Goal: Task Accomplishment & Management: Use online tool/utility

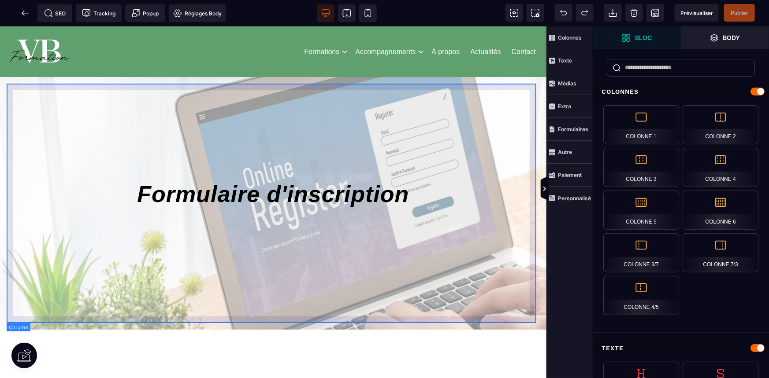
scroll to position [240, 0]
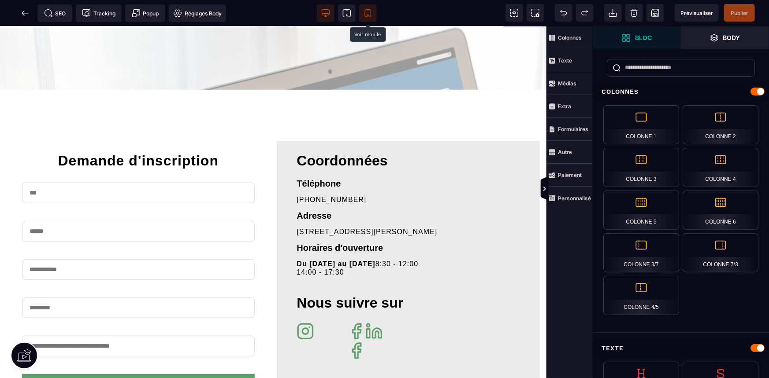
click at [359, 11] on span at bounding box center [368, 13] width 18 height 18
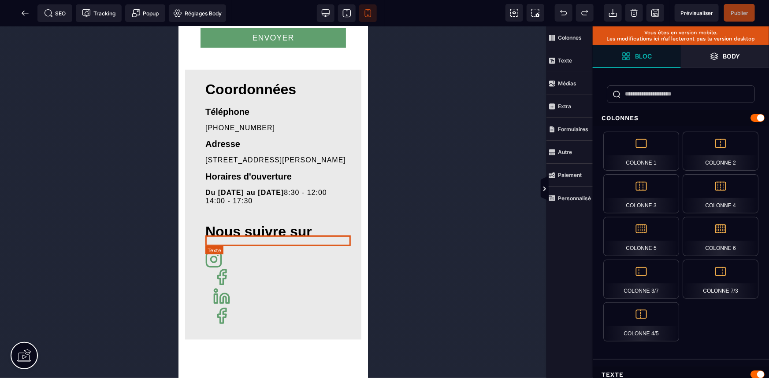
scroll to position [641, 0]
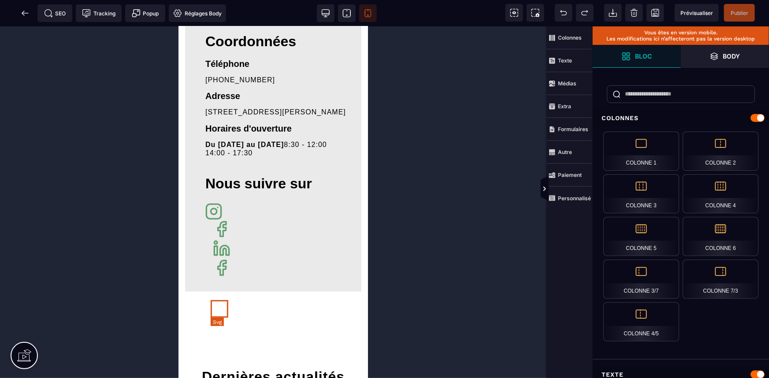
click at [216, 277] on icon at bounding box center [221, 268] width 18 height 18
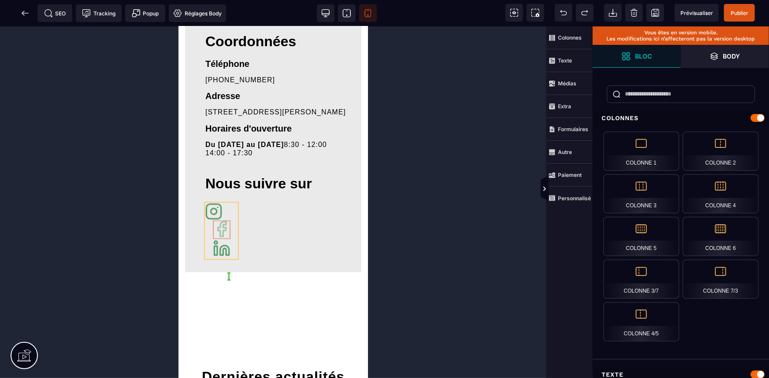
drag, startPoint x: 217, startPoint y: 271, endPoint x: 226, endPoint y: 255, distance: 18.7
click at [226, 255] on div at bounding box center [220, 231] width 33 height 56
select select
select select "***"
select select
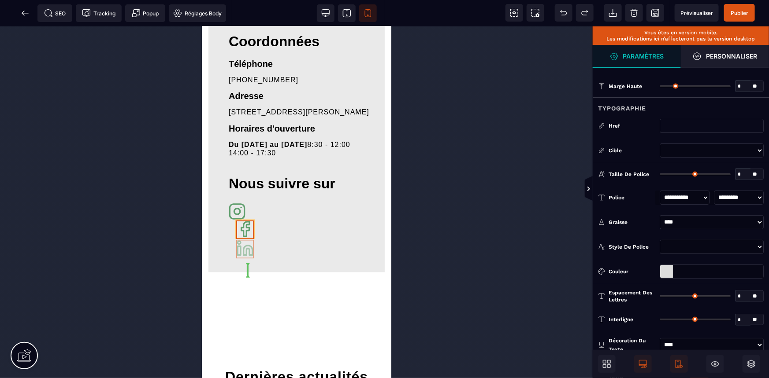
drag, startPoint x: 242, startPoint y: 293, endPoint x: 243, endPoint y: 270, distance: 23.4
select select
select select "***"
select select
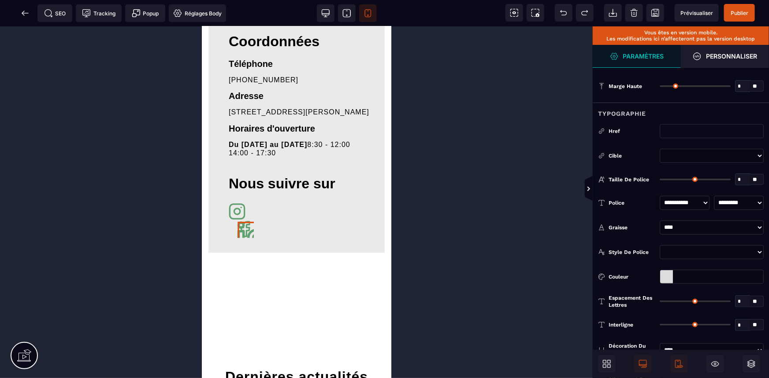
type input "*"
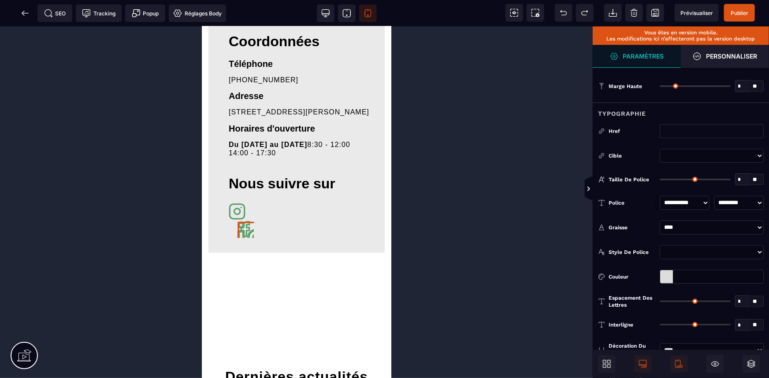
type input "*"
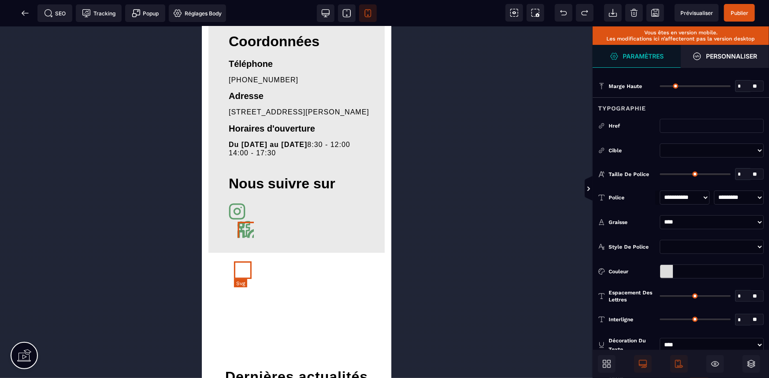
select select
select select "***"
select select
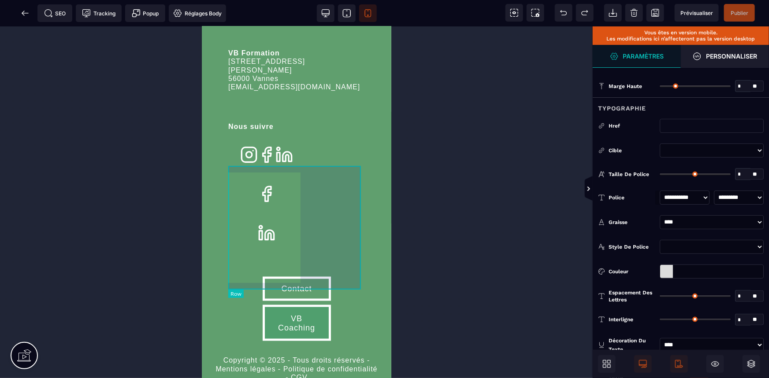
scroll to position [2335, 0]
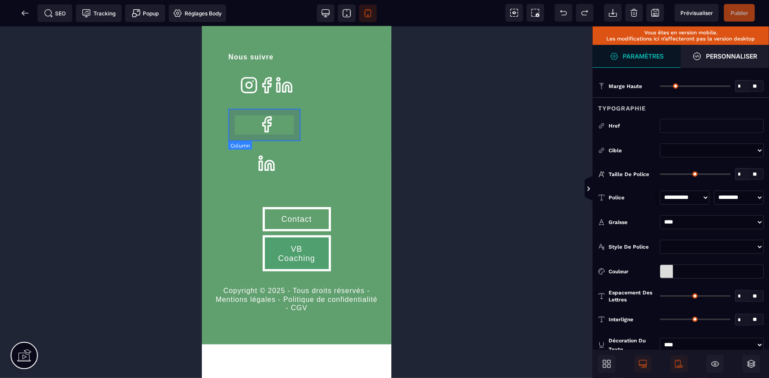
click at [274, 122] on div at bounding box center [265, 124] width 63 height 19
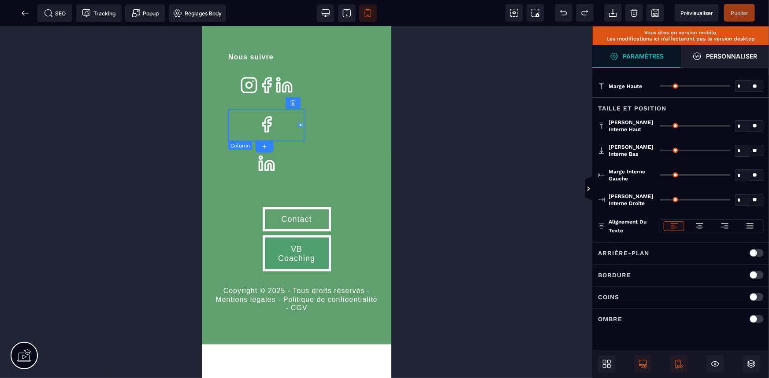
type input "*"
type input "**"
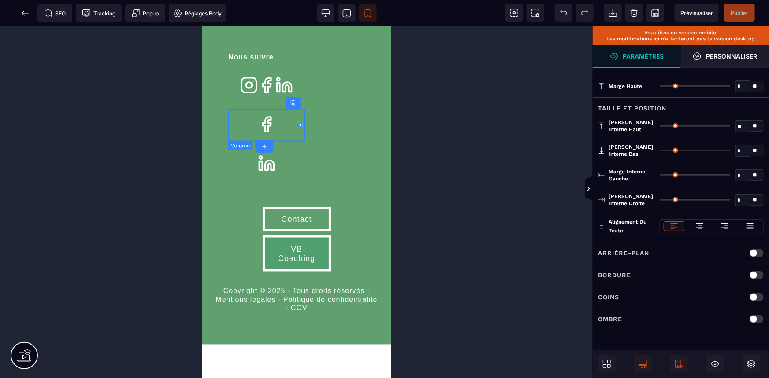
type input "**"
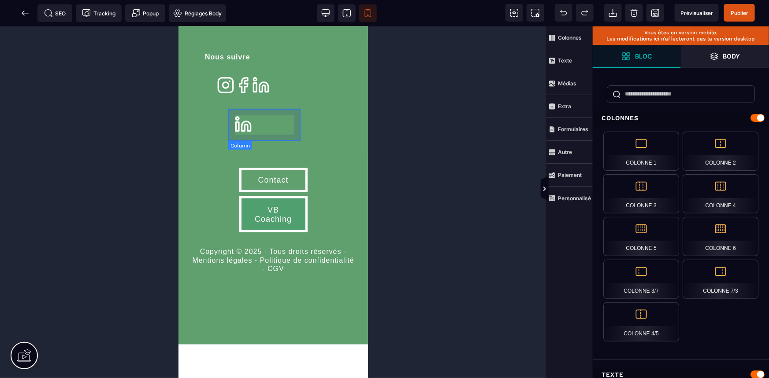
click at [272, 122] on div at bounding box center [242, 125] width 76 height 33
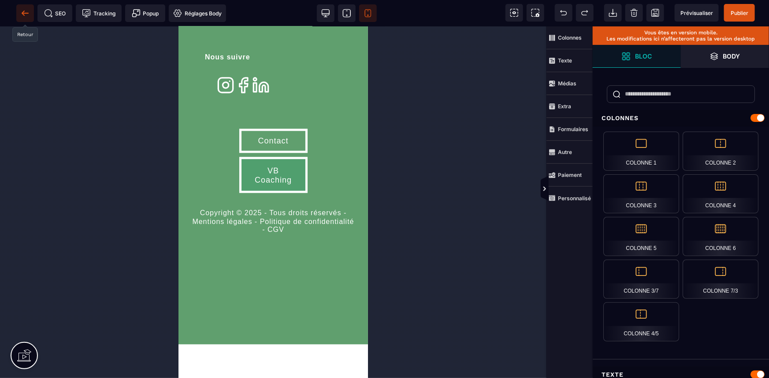
click at [25, 14] on icon at bounding box center [25, 13] width 9 height 9
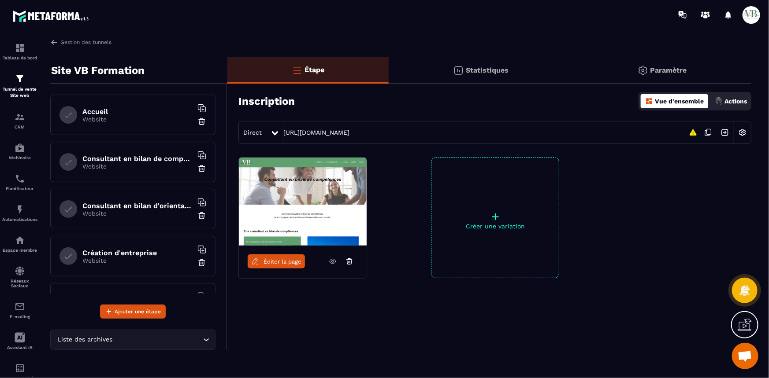
click at [107, 99] on div "Accueil Website" at bounding box center [132, 115] width 165 height 41
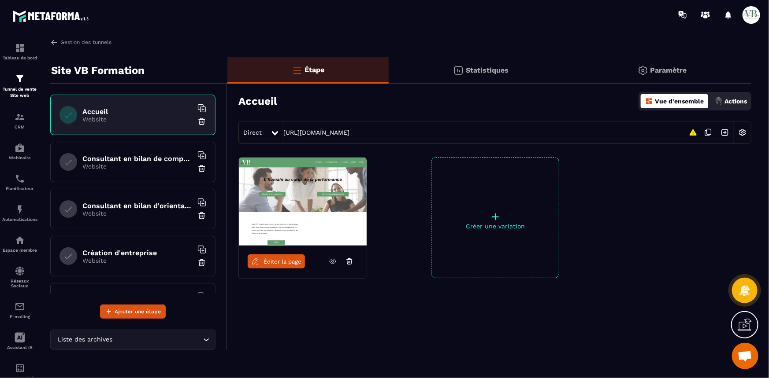
click at [291, 260] on span "Éditer la page" at bounding box center [282, 262] width 38 height 7
